Goal: Register for event/course

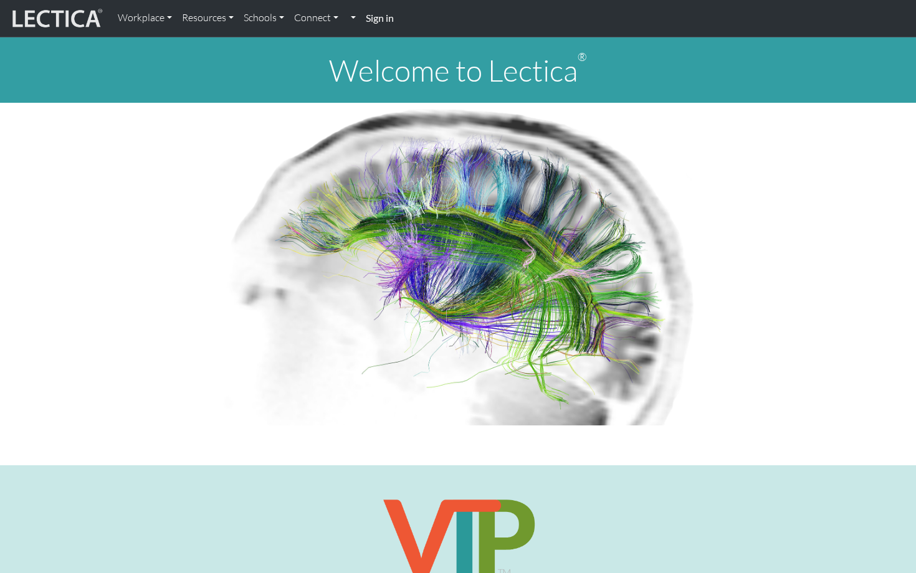
click at [376, 19] on strong "Sign in" at bounding box center [380, 18] width 28 height 12
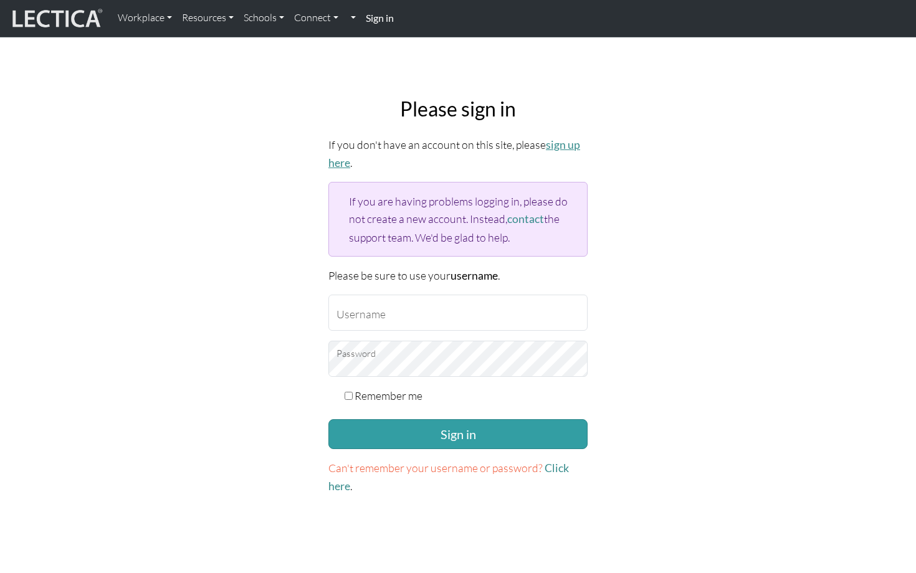
click at [337, 162] on link "sign up here" at bounding box center [454, 153] width 252 height 31
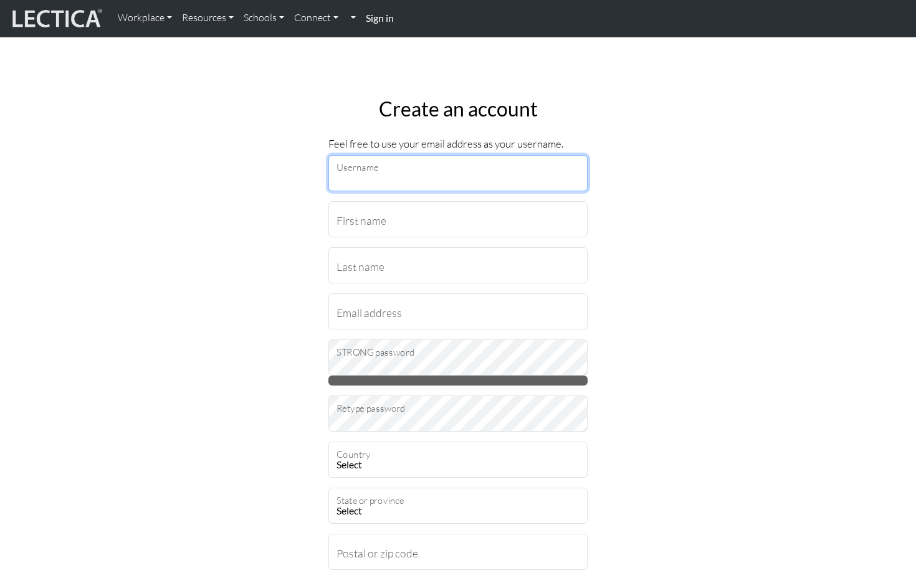
click at [482, 176] on input "Username" at bounding box center [457, 173] width 259 height 36
type input "markus.sjostedt@gmail.com"
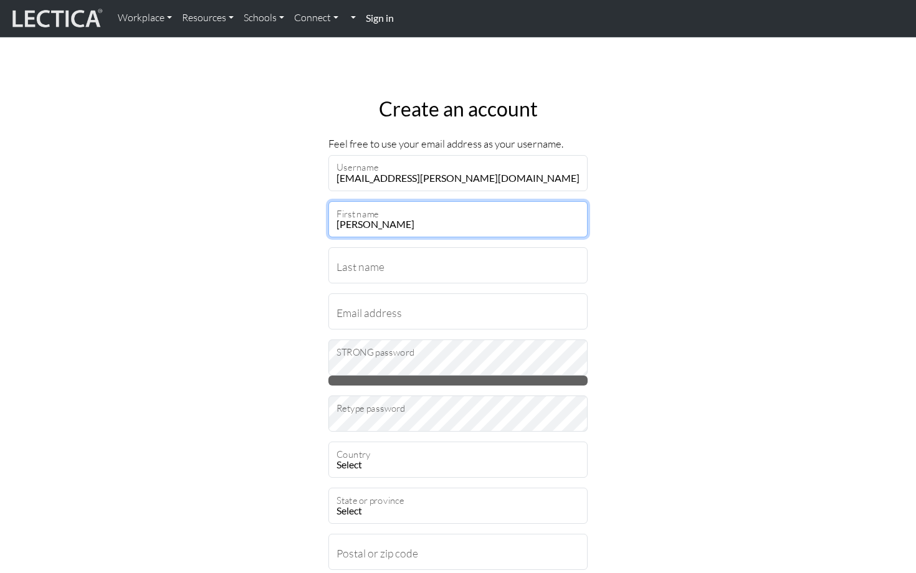
type input "Markus"
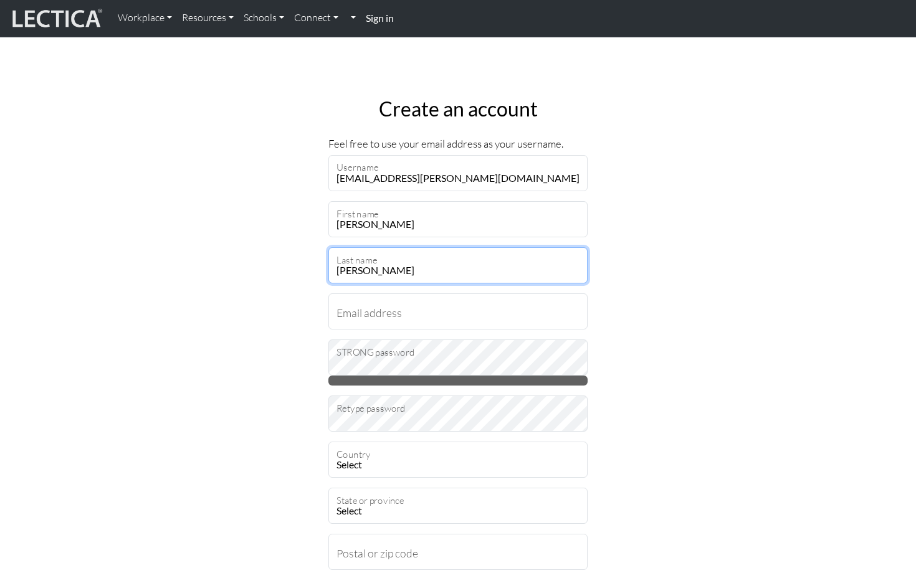
type input "Sjostedt"
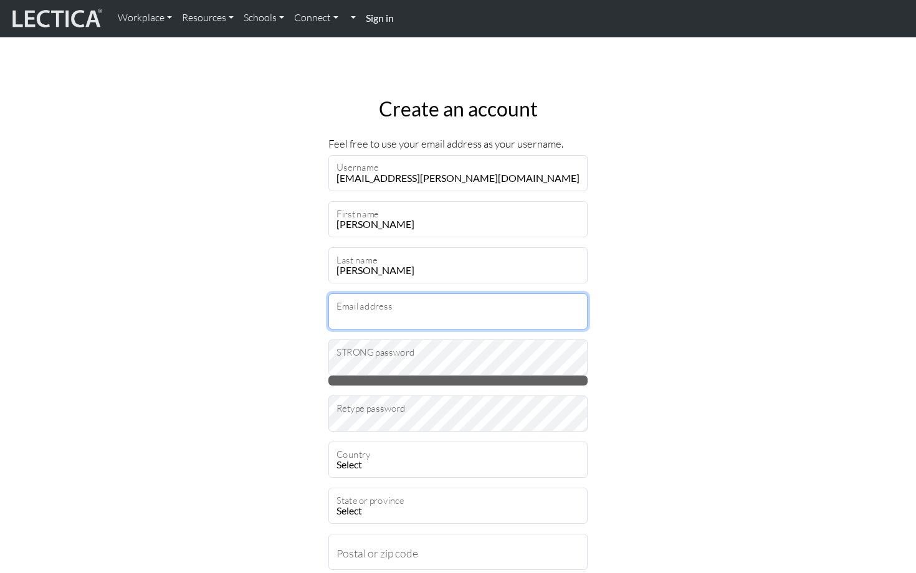
type input "markus.sjostedt@gmail.com"
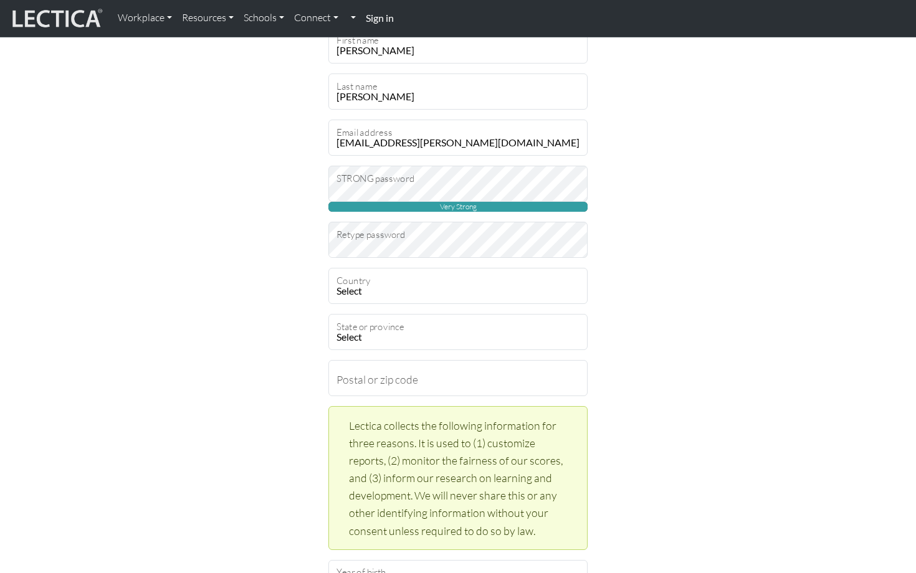
scroll to position [251, 0]
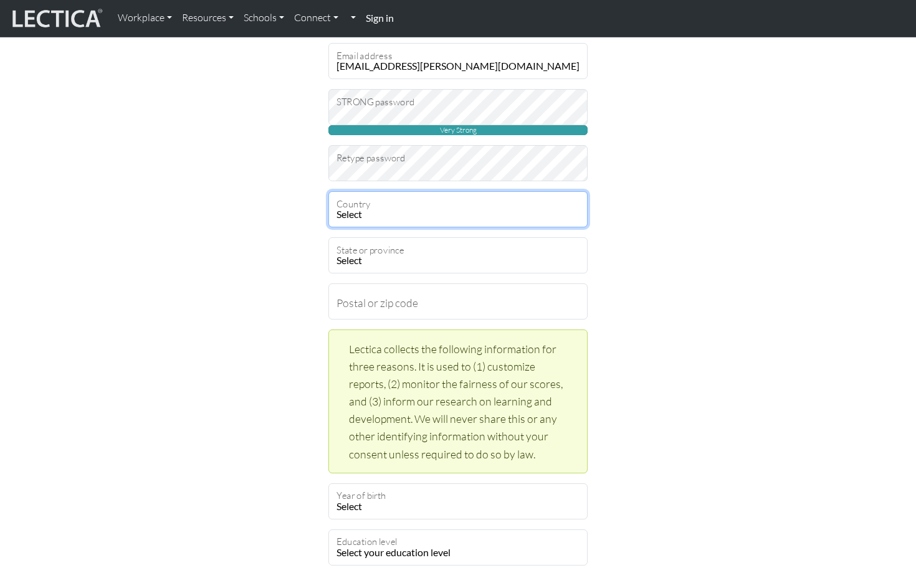
select select "216"
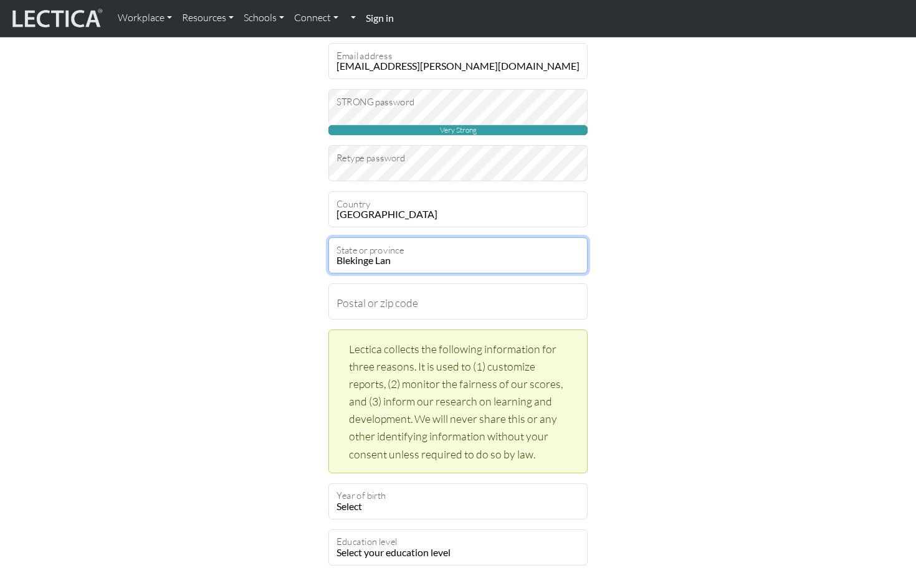
select select "9536"
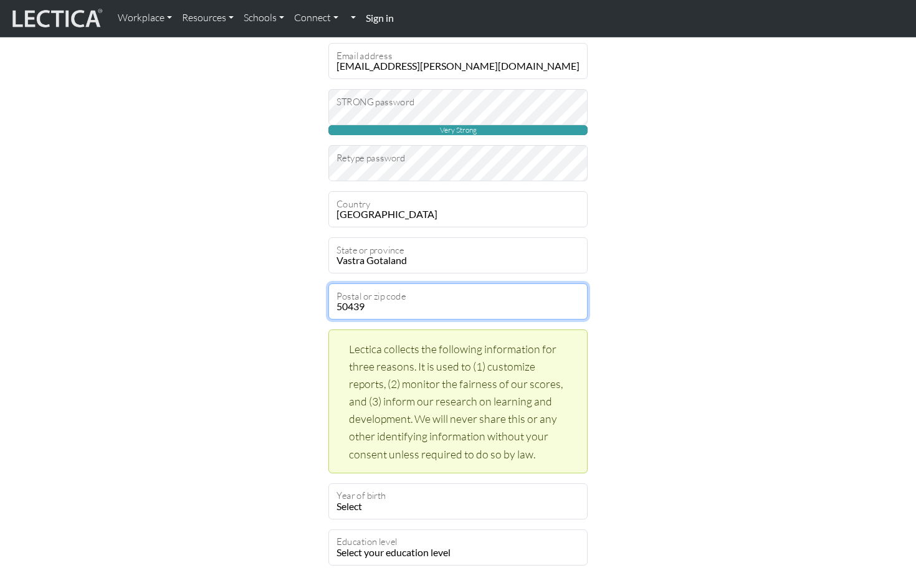
type input "50439"
click at [739, 284] on div "Create an account Feel free to use your email address as your username. markus.…" at bounding box center [458, 397] width 823 height 1120
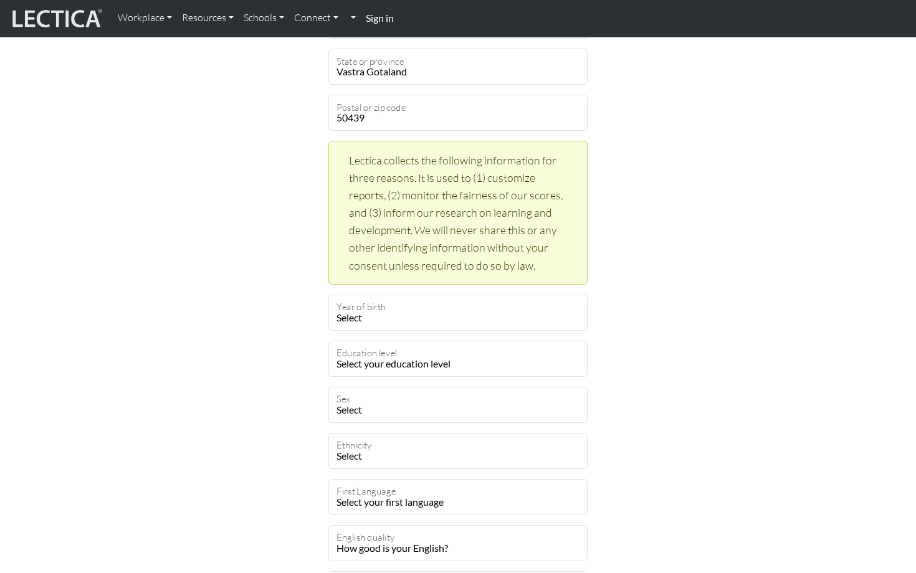
scroll to position [448, 0]
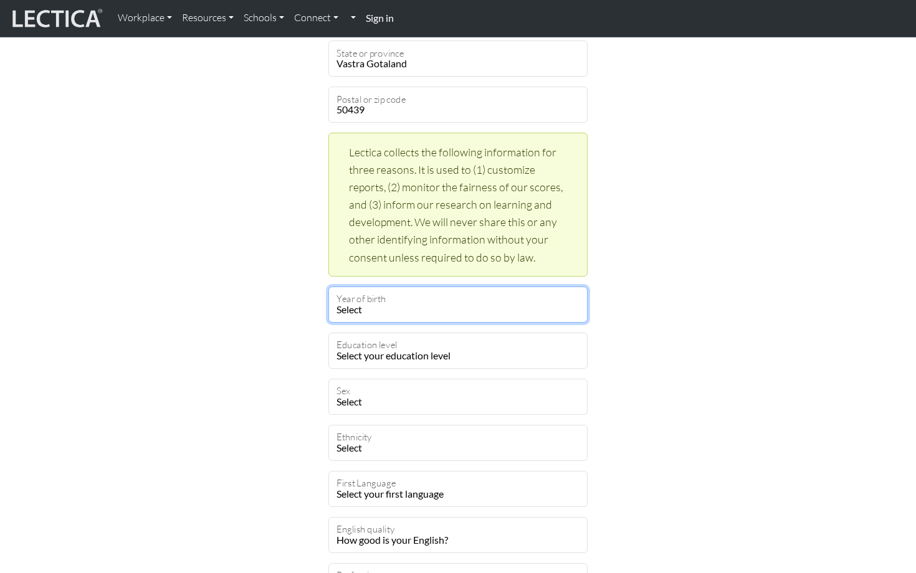
select select "1975"
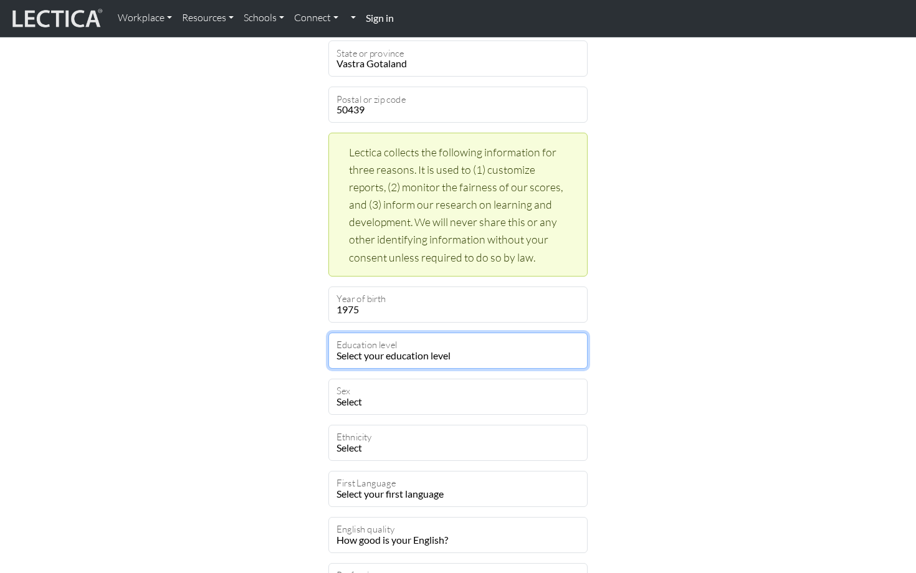
select select "22"
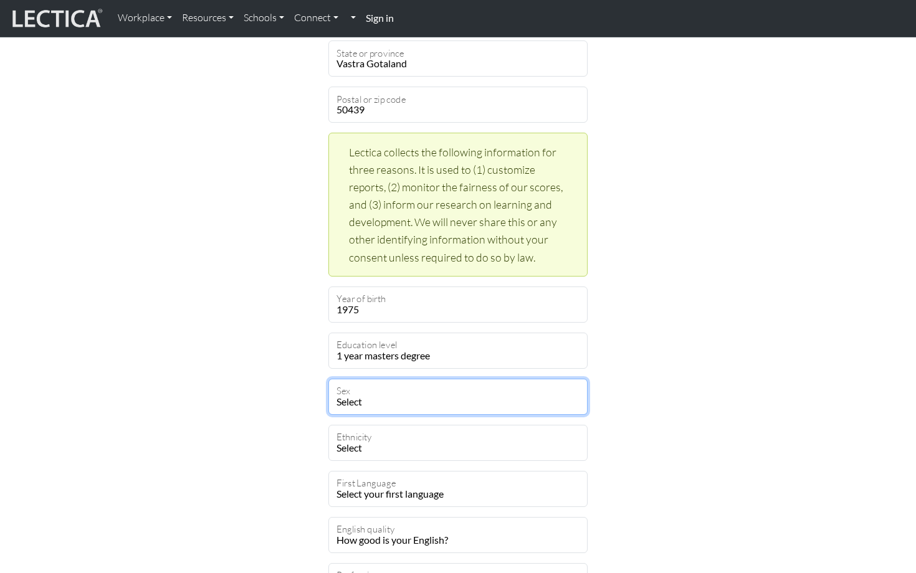
select select "male"
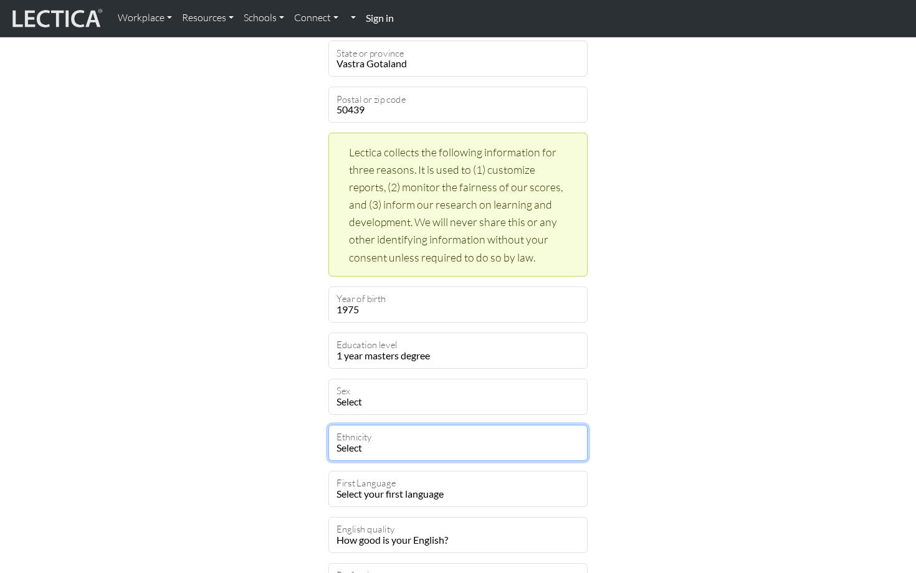
select select "101"
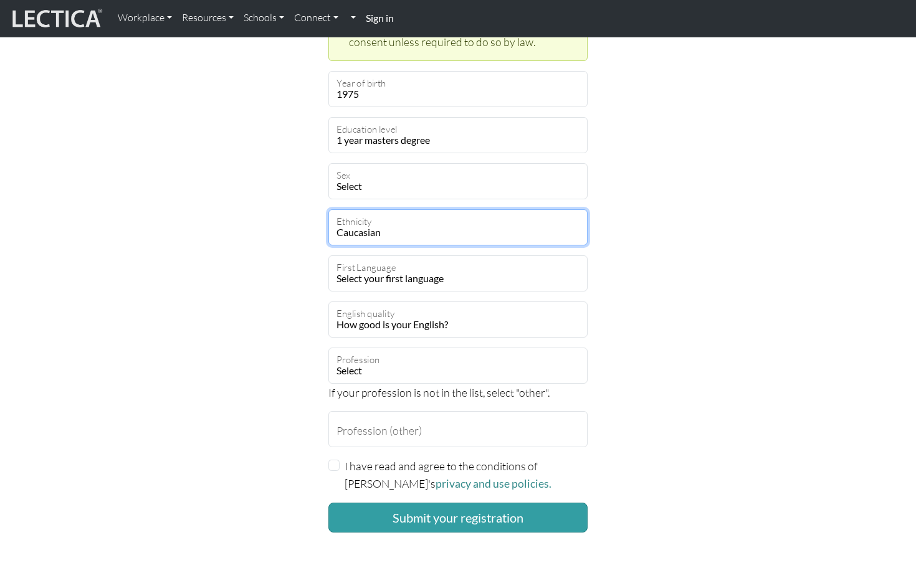
scroll to position [662, 0]
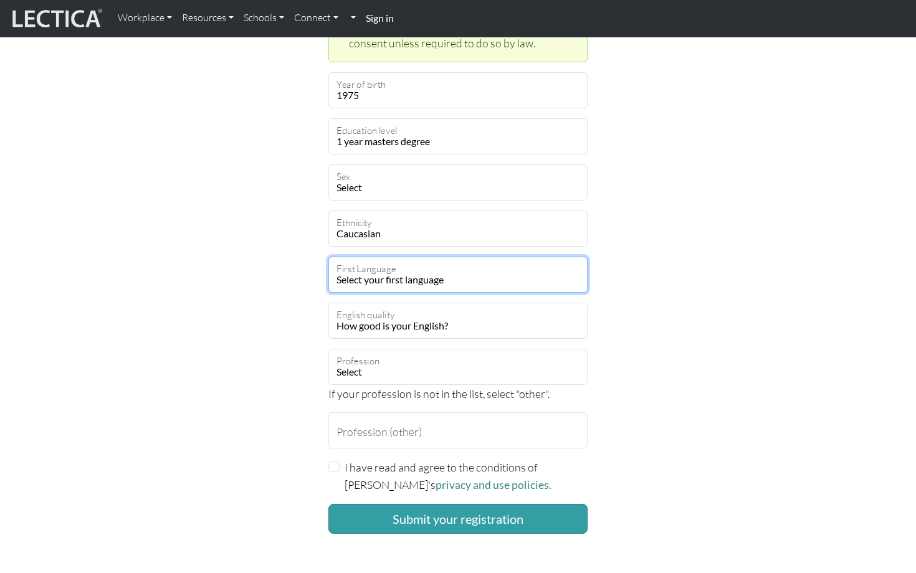
select select "2298"
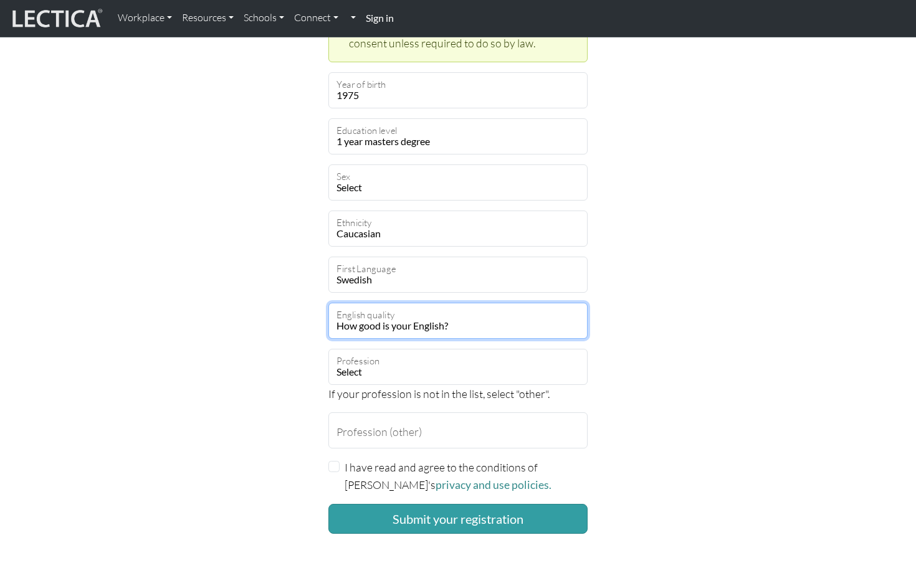
select select "5"
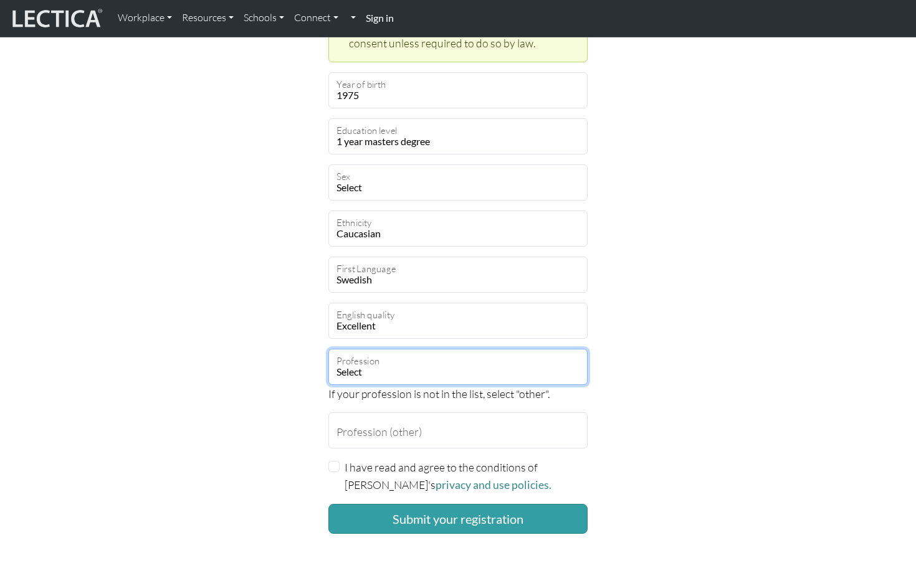
select select "17"
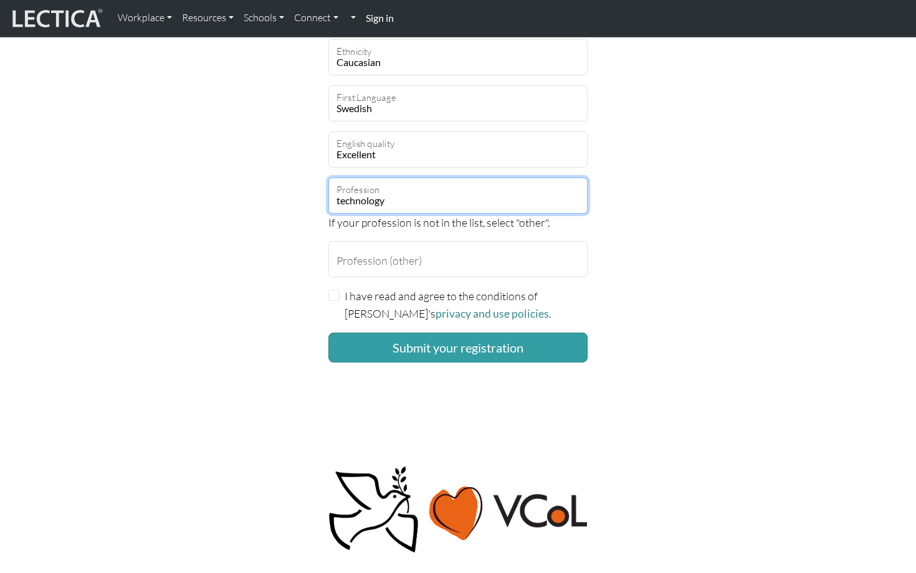
scroll to position [834, 0]
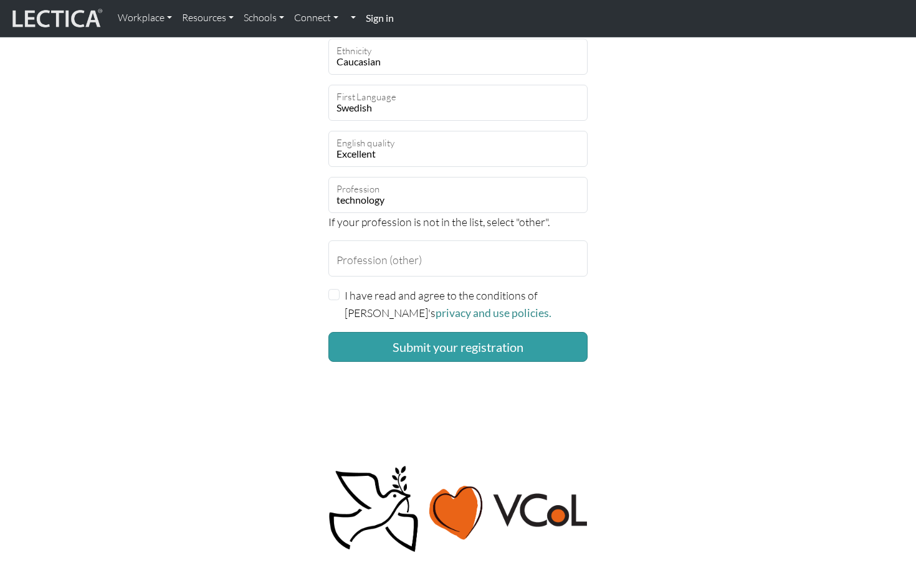
click at [335, 293] on input "I have read and agree to the conditions of Lectica's privacy and use policies." at bounding box center [333, 294] width 11 height 11
checkbox input "true"
click at [468, 351] on button "Submit your registration" at bounding box center [457, 347] width 259 height 30
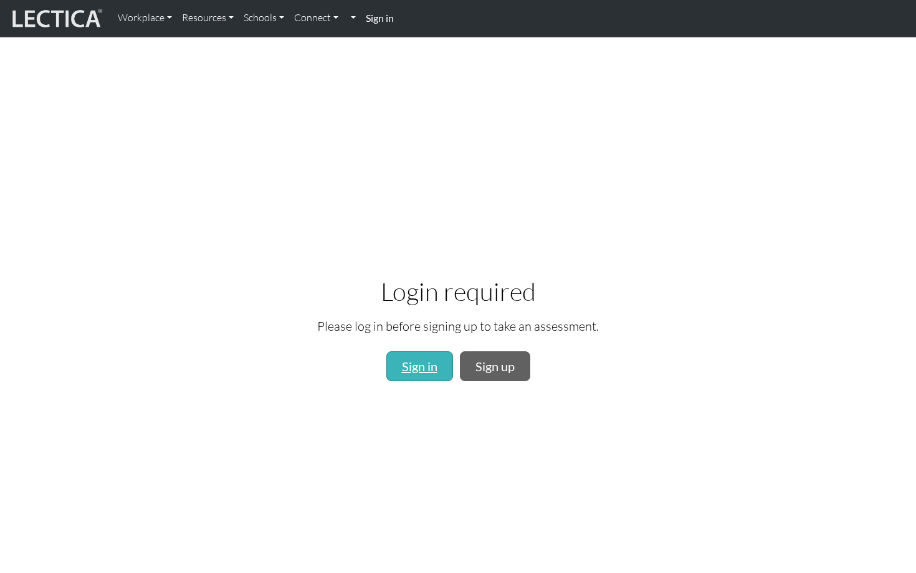
click at [419, 369] on link "Sign in" at bounding box center [419, 367] width 67 height 30
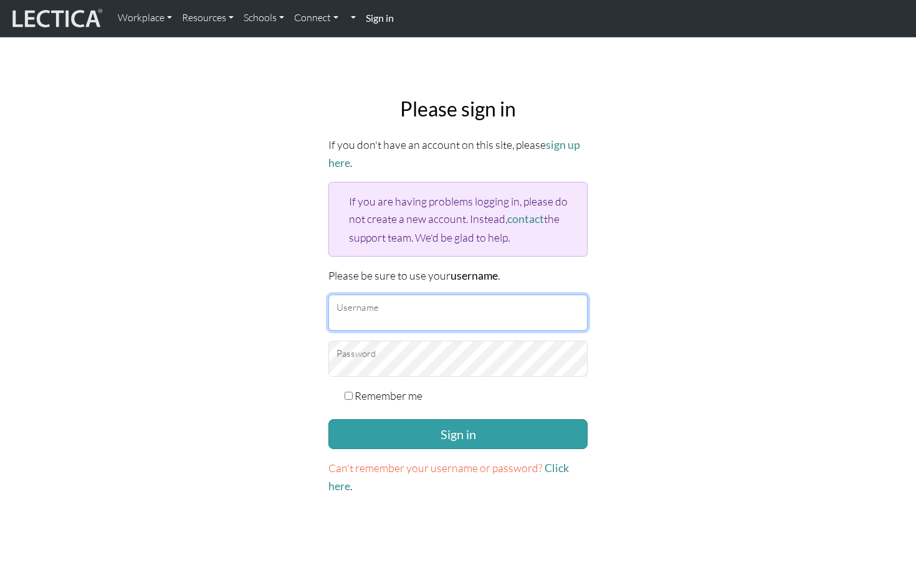
type input "markus.sjostedt@gmail.com"
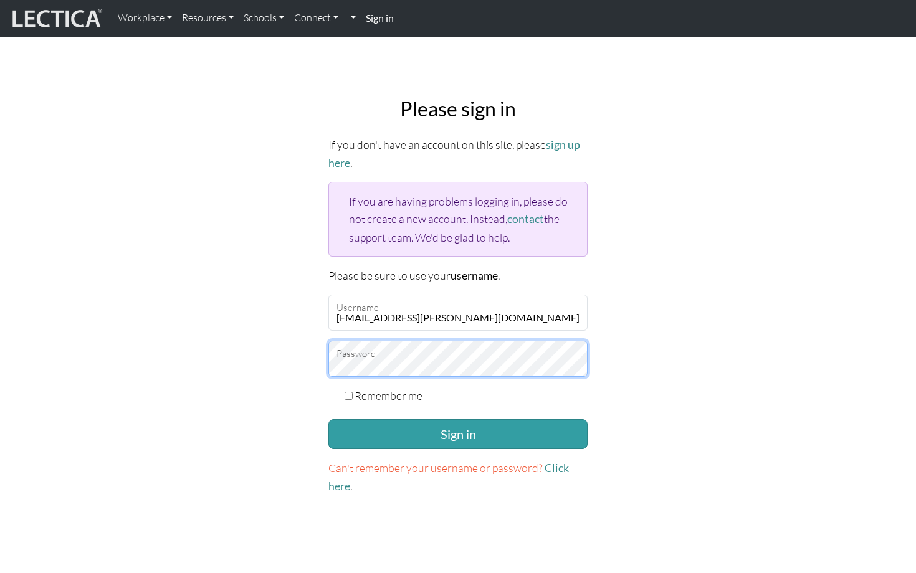
click at [458, 430] on button "Sign in" at bounding box center [457, 435] width 259 height 30
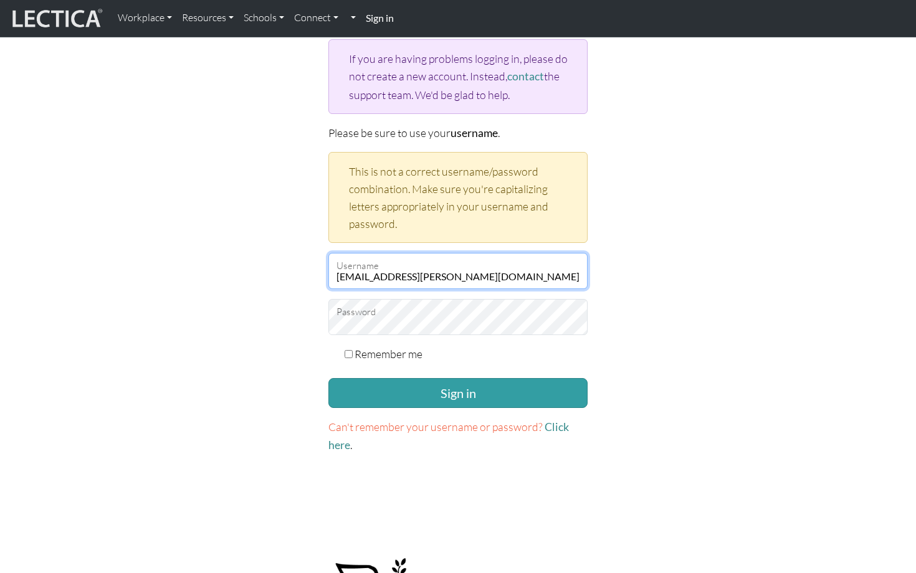
scroll to position [138, 0]
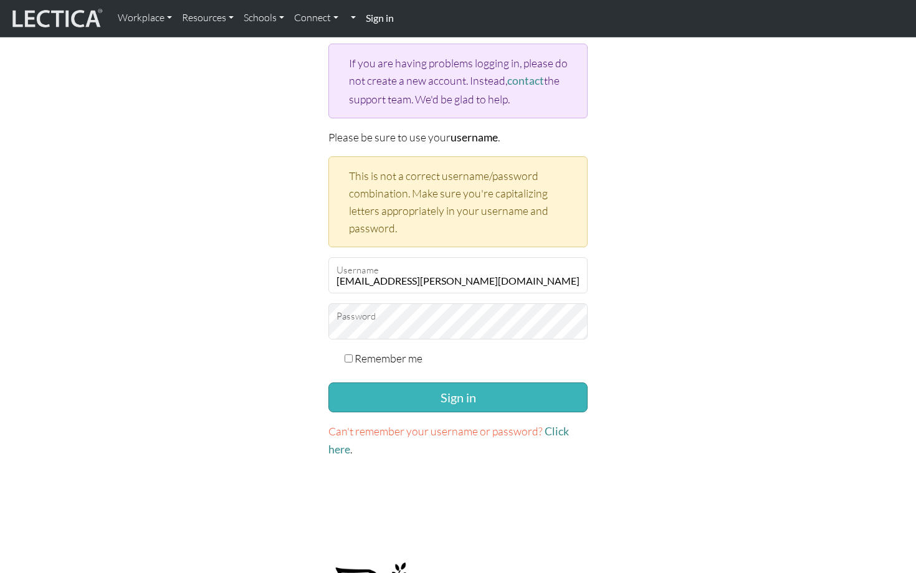
click at [452, 393] on button "Sign in" at bounding box center [457, 398] width 259 height 30
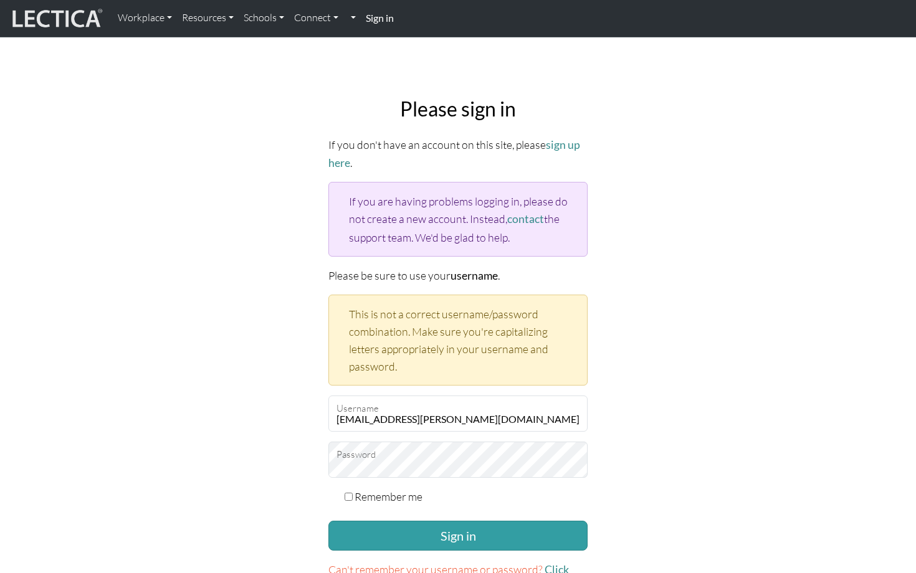
click at [641, 405] on div "Please sign in If you don't have an account on this site, please sign up here .…" at bounding box center [458, 347] width 823 height 520
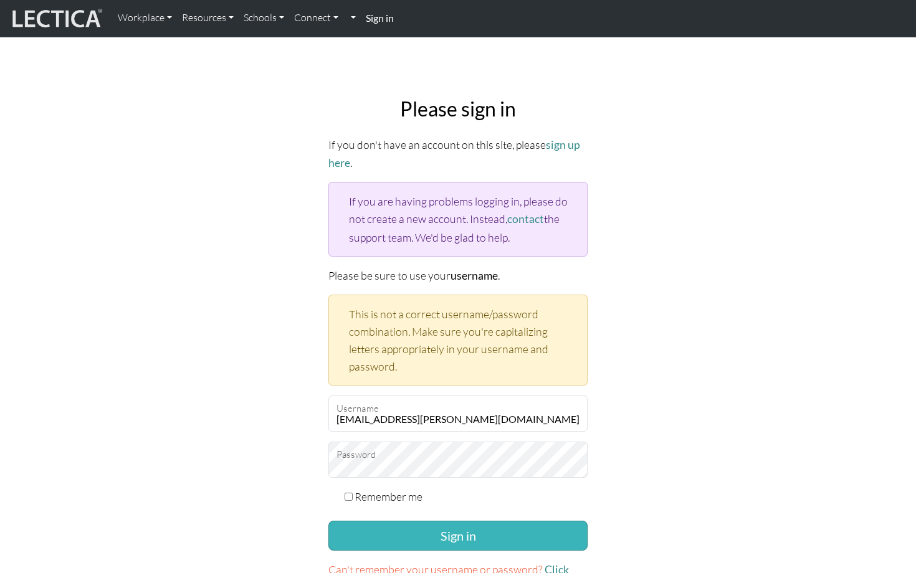
click at [476, 532] on button "Sign in" at bounding box center [457, 536] width 259 height 30
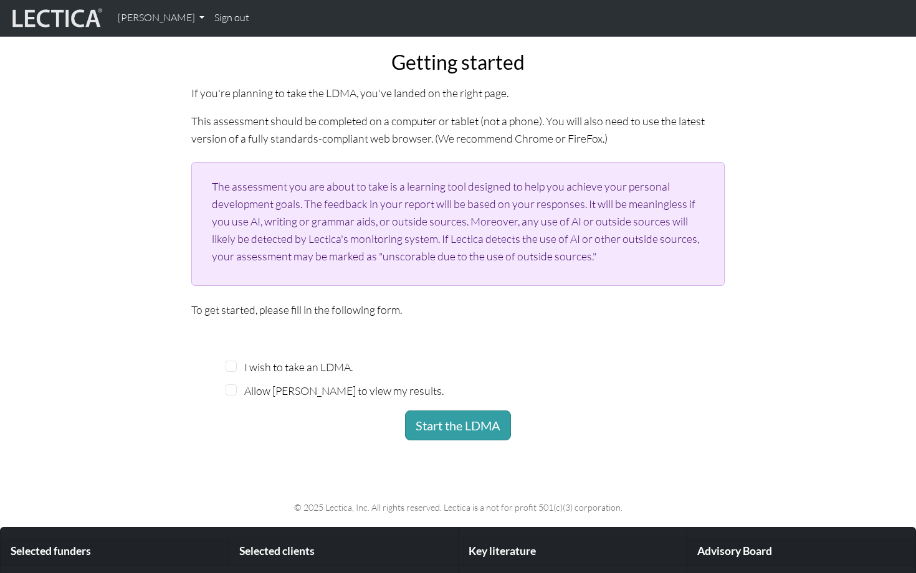
scroll to position [134, 0]
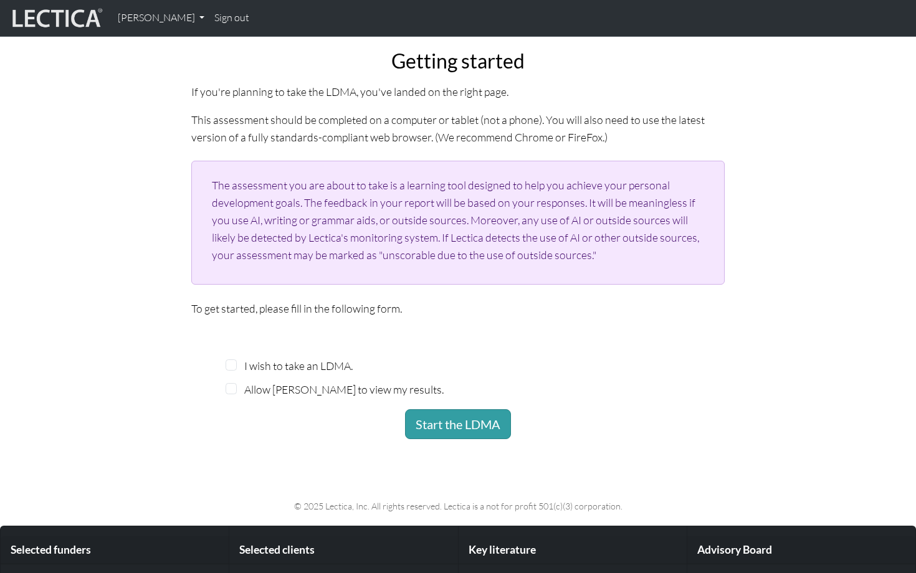
click at [233, 363] on input "I wish to take an LDMA." at bounding box center [231, 365] width 11 height 11
checkbox input "true"
click at [233, 386] on input "Allow [PERSON_NAME] to view my results." at bounding box center [231, 388] width 11 height 11
checkbox input "true"
click at [464, 422] on button "Start the LDMA" at bounding box center [458, 425] width 106 height 30
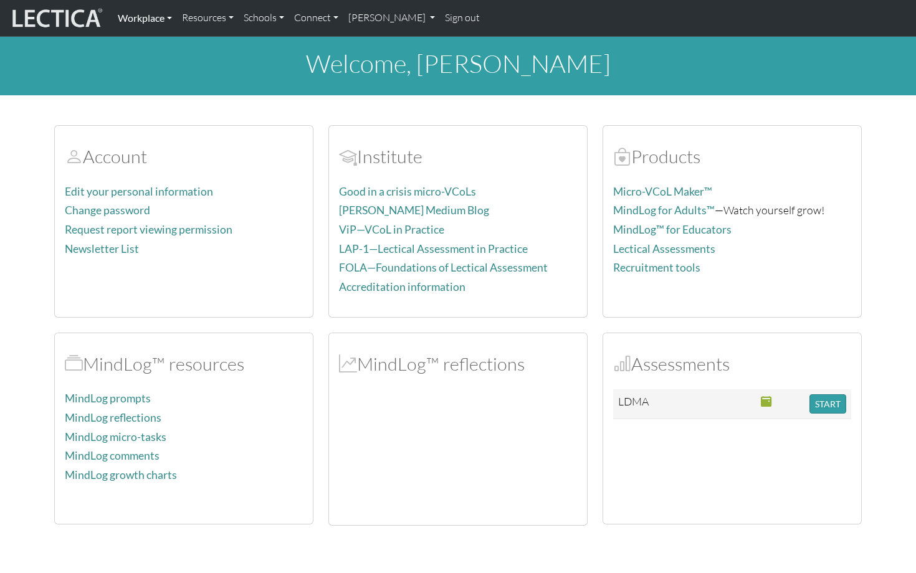
click at [168, 17] on link "Workplace" at bounding box center [145, 18] width 64 height 26
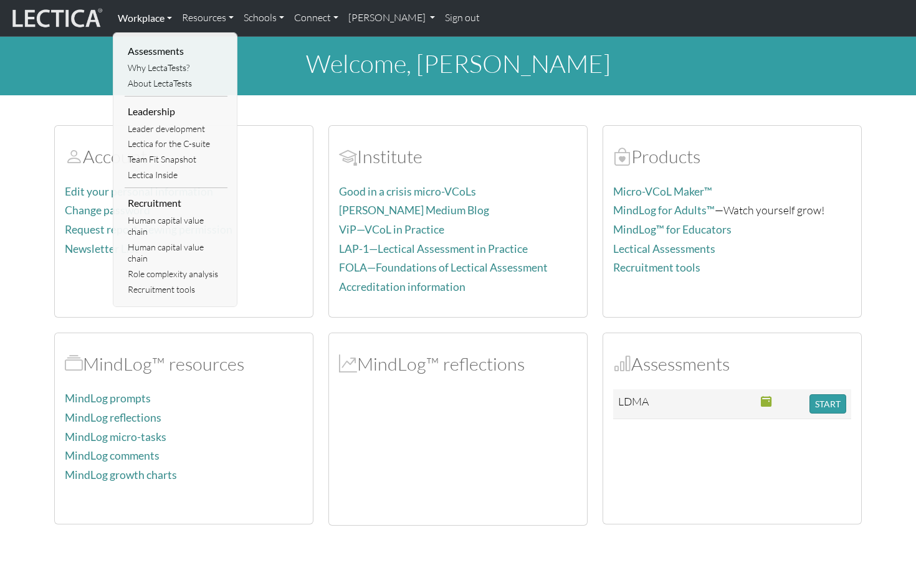
click at [168, 17] on link "Workplace" at bounding box center [145, 18] width 64 height 26
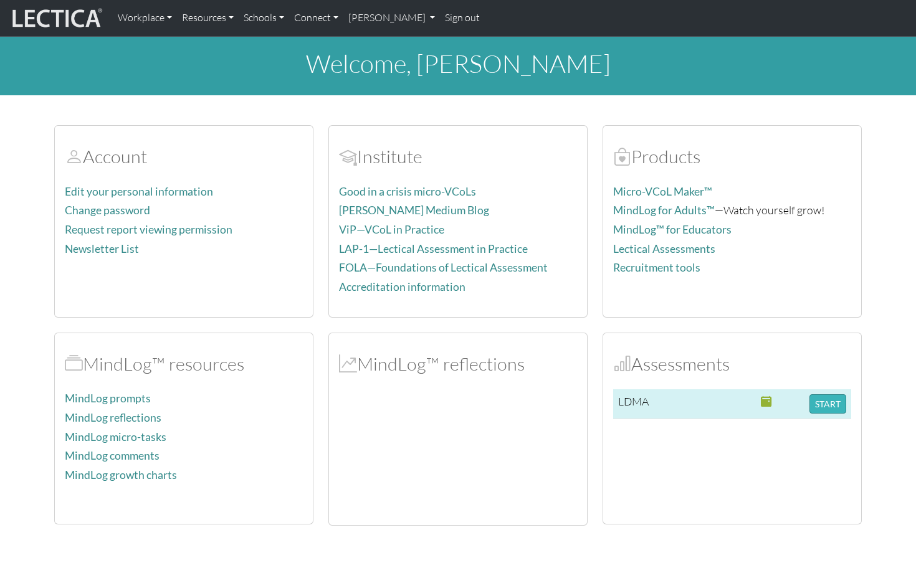
click at [832, 404] on button "START" at bounding box center [828, 404] width 37 height 19
